Goal: Transaction & Acquisition: Subscribe to service/newsletter

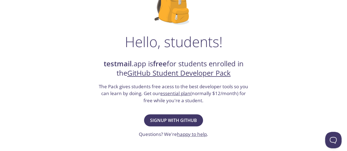
scroll to position [66, 0]
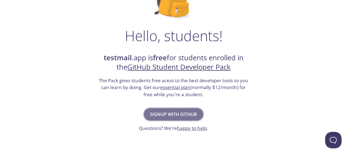
click at [166, 113] on span "Signup with GitHub" at bounding box center [173, 114] width 47 height 8
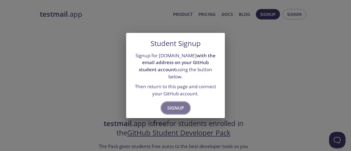
click at [173, 104] on span "Signup" at bounding box center [175, 108] width 17 height 8
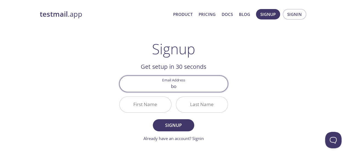
type input "bondelero@gmail.com"
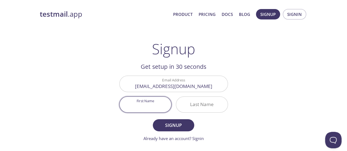
click at [159, 105] on input "First Name" at bounding box center [145, 105] width 52 height 16
type input "The"
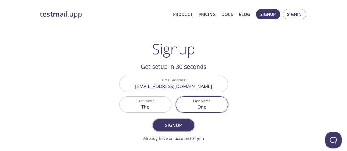
type input "One"
click at [164, 123] on span "Signup" at bounding box center [173, 125] width 29 height 8
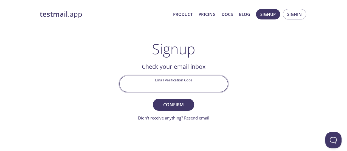
click at [149, 83] on input "Email Verification Code" at bounding box center [173, 84] width 108 height 16
paste input "LSHMU1A"
type input "LSHMU1A"
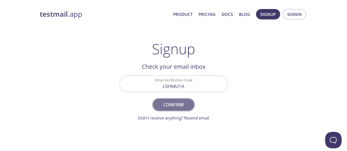
click at [169, 103] on span "Confirm" at bounding box center [173, 105] width 29 height 8
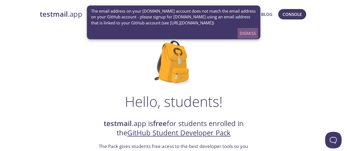
click at [246, 32] on span "Dismiss" at bounding box center [247, 33] width 16 height 7
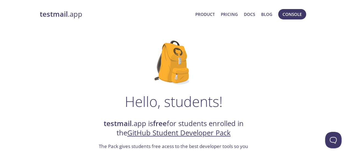
scroll to position [132, 0]
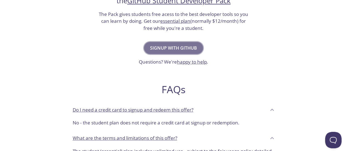
click at [186, 46] on span "Signup with GitHub" at bounding box center [173, 48] width 47 height 8
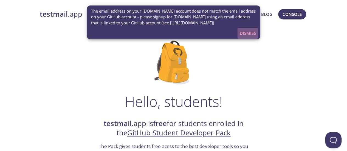
click at [251, 35] on span "Dismiss" at bounding box center [247, 33] width 16 height 7
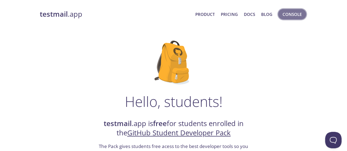
click at [286, 13] on span "Console" at bounding box center [291, 14] width 19 height 7
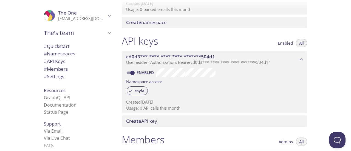
scroll to position [106, 0]
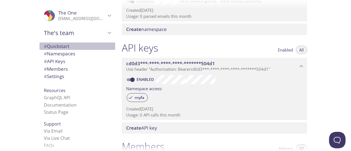
click at [67, 49] on span "# Quickstart" at bounding box center [77, 46] width 67 height 7
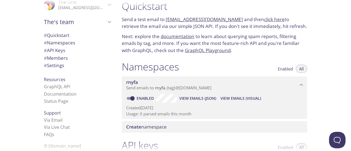
scroll to position [12, 0]
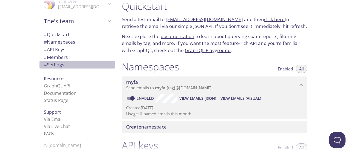
click at [69, 64] on span "# Settings" at bounding box center [77, 64] width 67 height 7
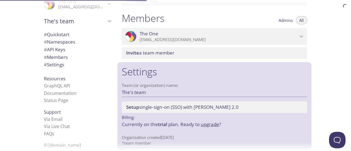
scroll to position [238, 0]
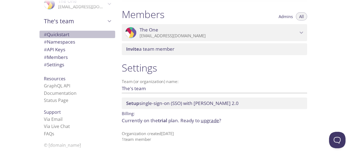
click at [57, 33] on span "# Quickstart" at bounding box center [56, 34] width 25 height 6
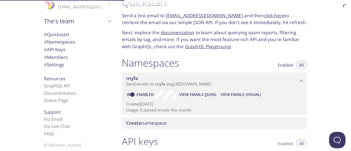
scroll to position [9, 0]
